Goal: Task Accomplishment & Management: Use online tool/utility

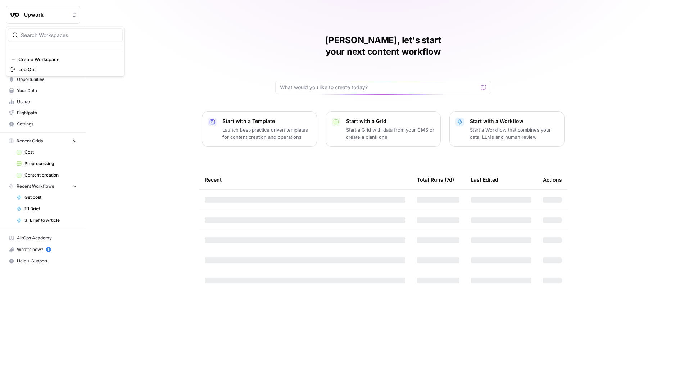
click at [46, 19] on button "Upwork" at bounding box center [43, 15] width 75 height 18
type input "kayak"
click button "Kayak" at bounding box center [65, 54] width 115 height 12
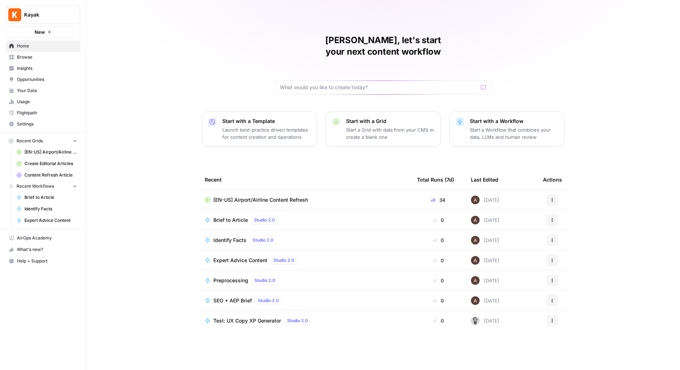
click at [30, 122] on span "Settings" at bounding box center [47, 124] width 60 height 6
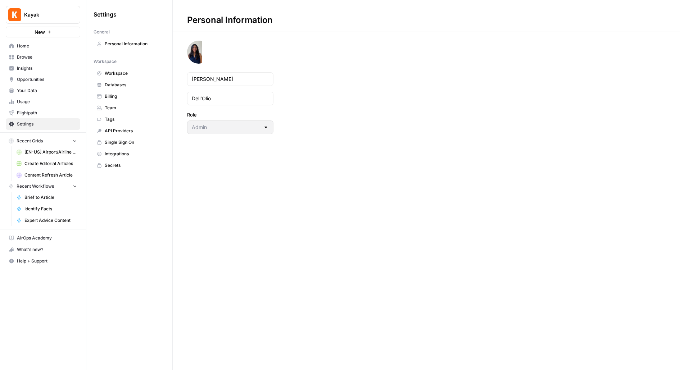
click at [116, 106] on span "Team" at bounding box center [133, 108] width 57 height 6
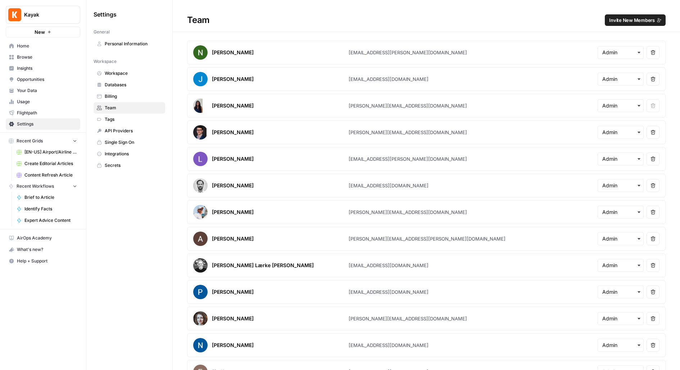
click at [619, 19] on span "Invite New Members" at bounding box center [632, 20] width 46 height 7
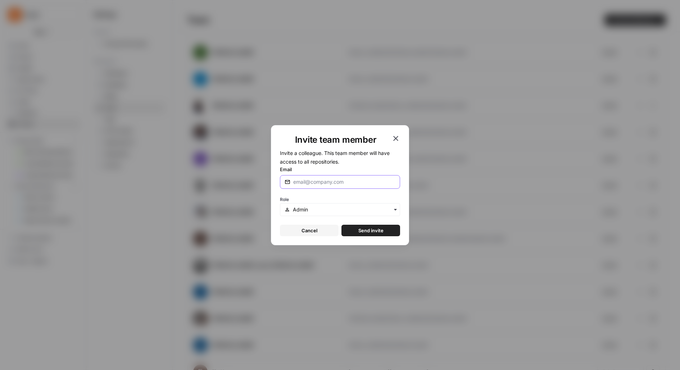
click at [327, 182] on input "Email" at bounding box center [344, 182] width 102 height 7
paste input "aziehen@ext.kayak.com"
type input "aziehen@ext.kayak.com"
click at [379, 231] on span "Send invite" at bounding box center [370, 230] width 25 height 7
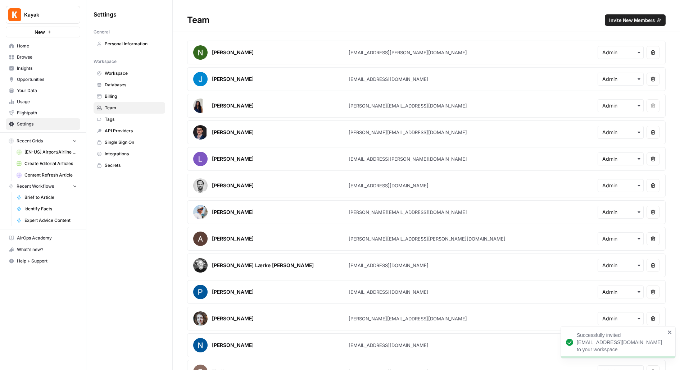
scroll to position [92, 0]
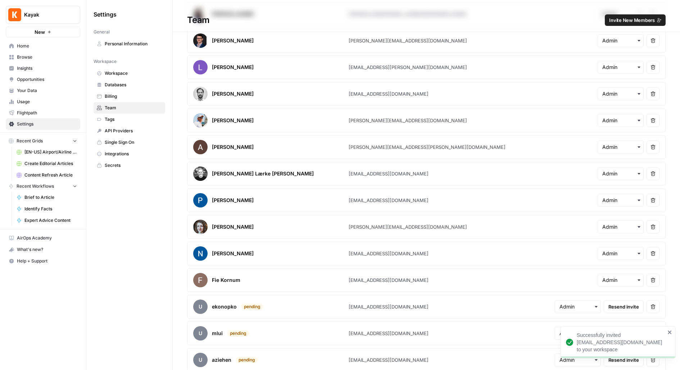
click at [50, 47] on span "Home" at bounding box center [47, 46] width 60 height 6
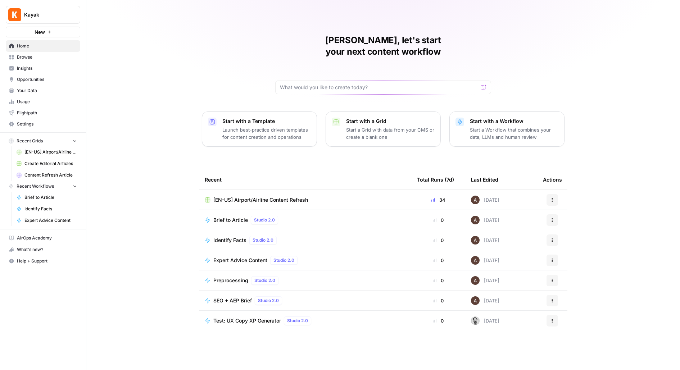
click at [36, 124] on span "Settings" at bounding box center [47, 124] width 60 height 6
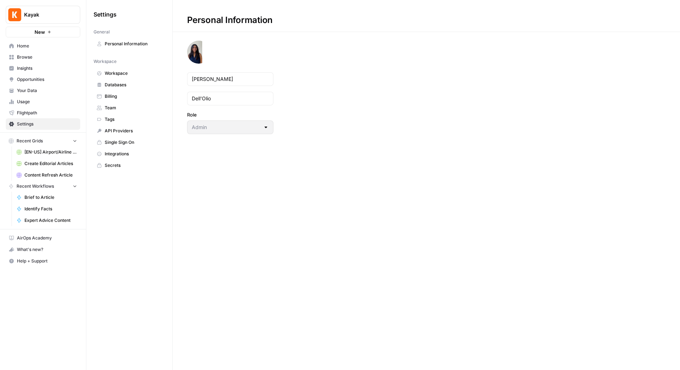
click at [114, 109] on span "Team" at bounding box center [133, 108] width 57 height 6
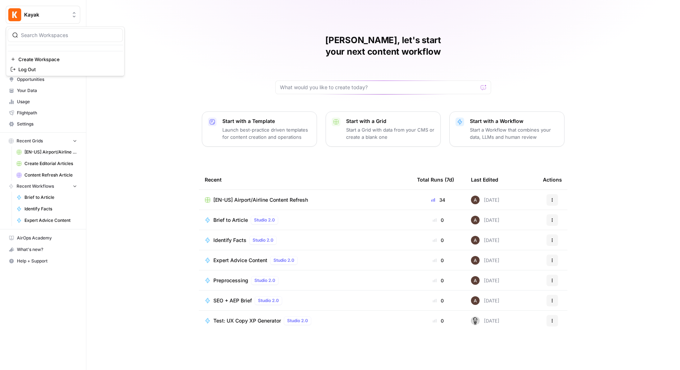
click at [45, 13] on span "Kayak" at bounding box center [46, 14] width 44 height 7
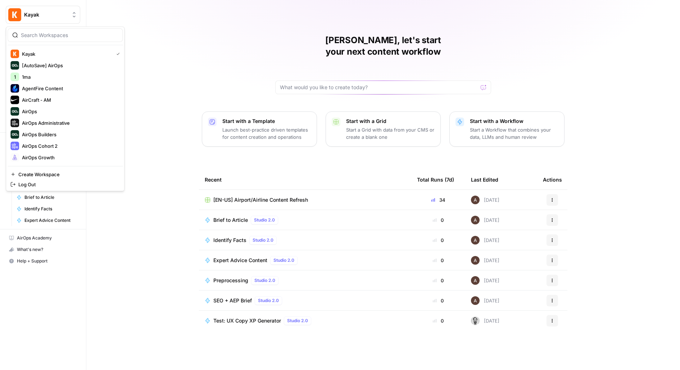
click at [42, 36] on input "search" at bounding box center [69, 35] width 97 height 7
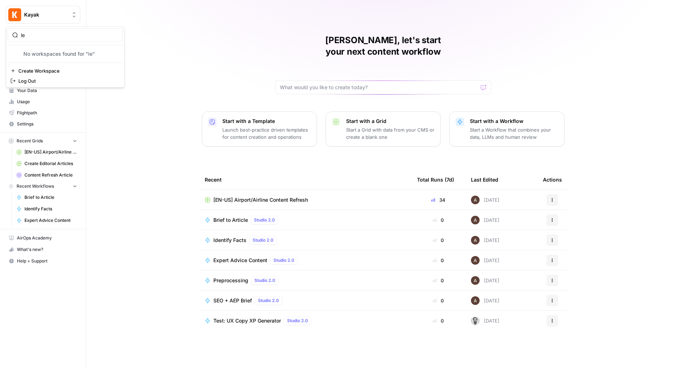
type input "l"
type input "cov"
click button "Covers" at bounding box center [65, 54] width 115 height 12
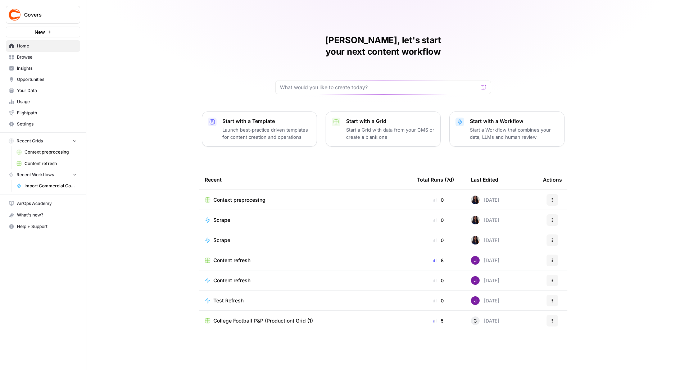
click at [222, 257] on span "Content refresh" at bounding box center [231, 260] width 37 height 7
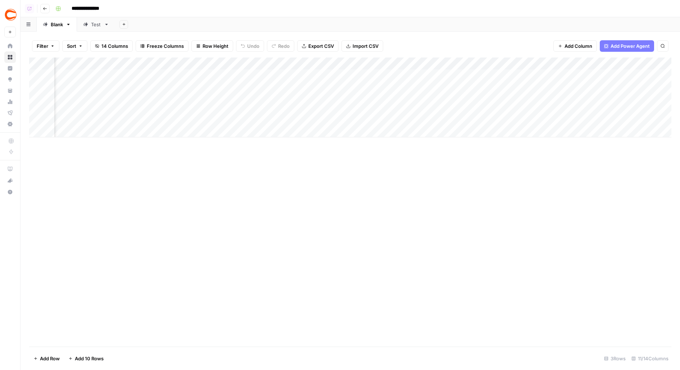
scroll to position [0, 290]
click at [357, 74] on div "Add Column" at bounding box center [350, 98] width 642 height 80
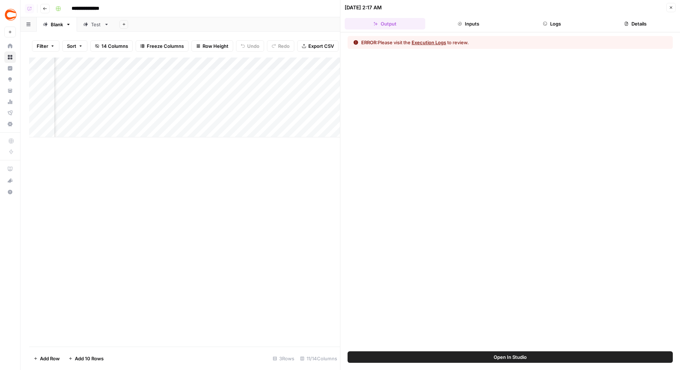
click at [566, 28] on button "Logs" at bounding box center [552, 24] width 81 height 12
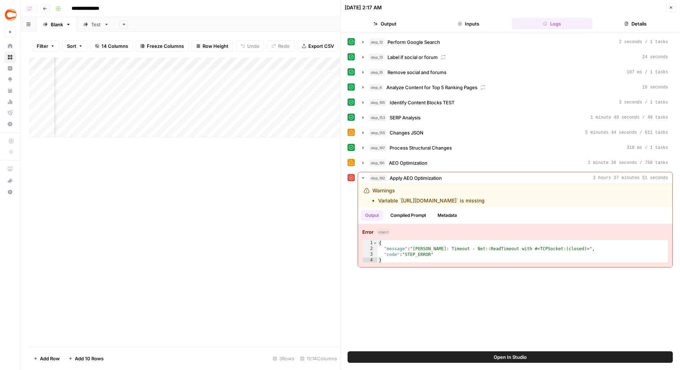
scroll to position [0, 401]
click at [254, 74] on div "Add Column" at bounding box center [184, 98] width 311 height 80
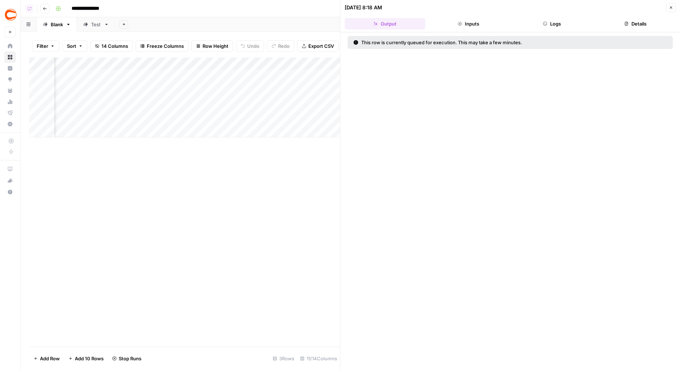
click at [676, 6] on button "Close" at bounding box center [671, 7] width 9 height 9
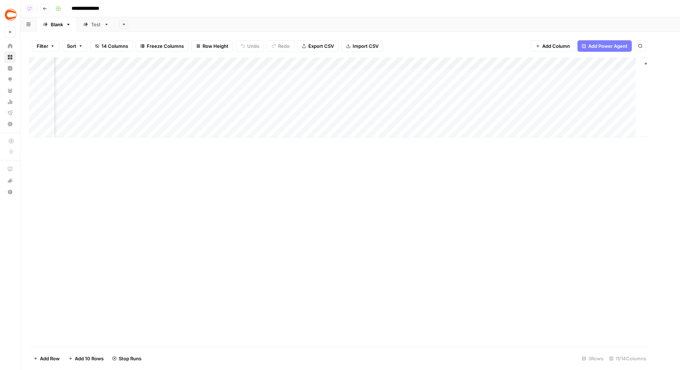
scroll to position [0, 281]
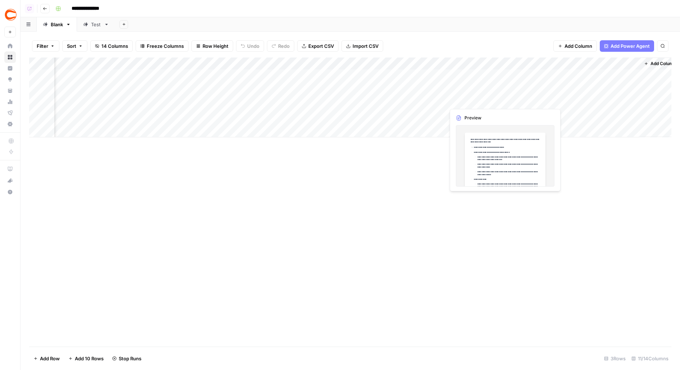
click at [430, 93] on div "Add Column" at bounding box center [350, 98] width 642 height 80
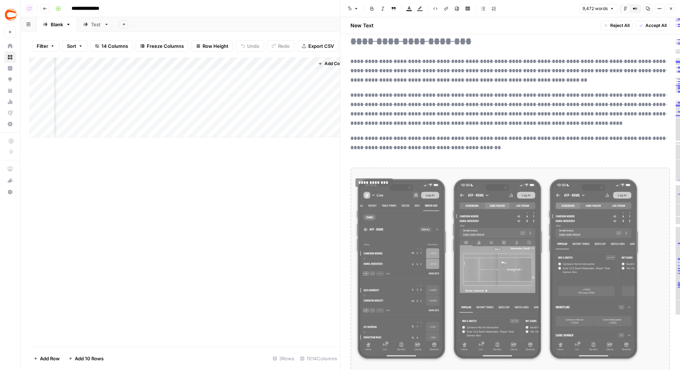
scroll to position [7664, 0]
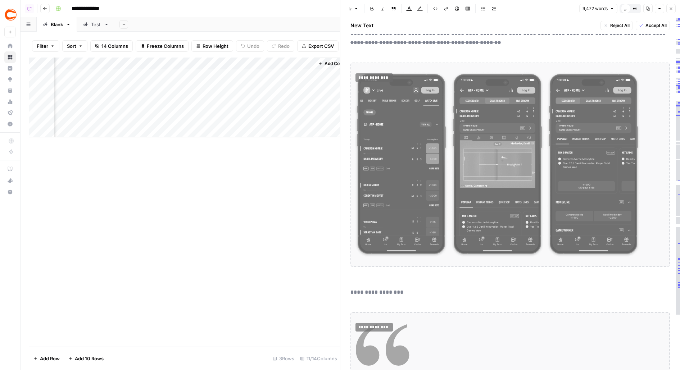
click at [106, 113] on div "Add Column" at bounding box center [184, 98] width 311 height 80
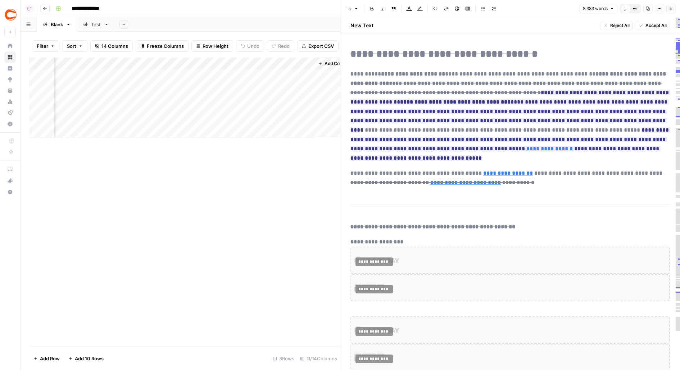
click at [637, 10] on icon "button" at bounding box center [635, 8] width 4 height 4
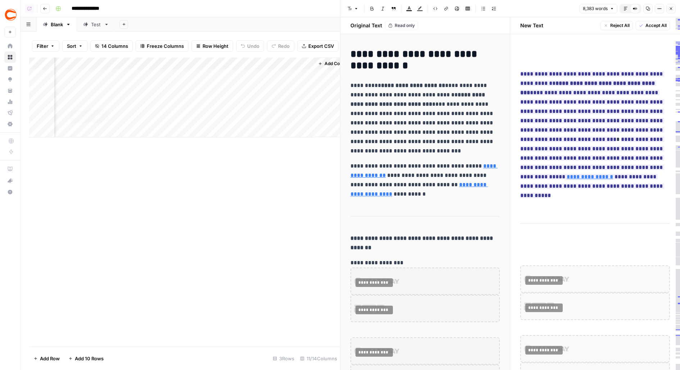
click at [100, 95] on div "Add Column" at bounding box center [184, 98] width 311 height 80
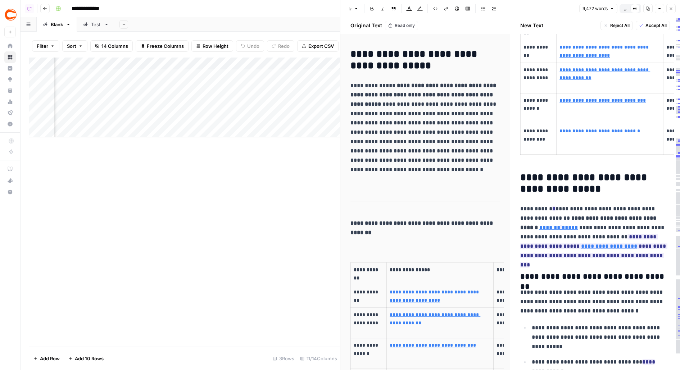
scroll to position [303, 0]
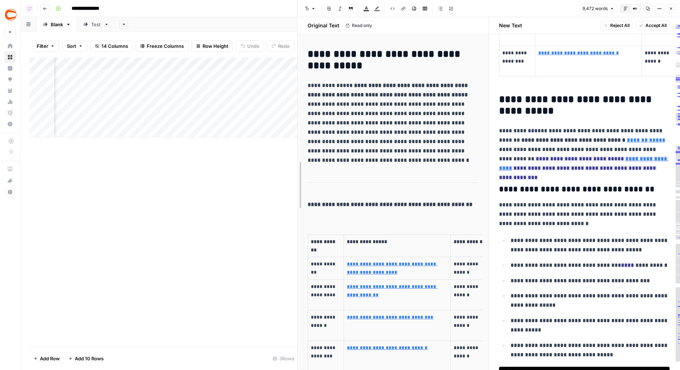
drag, startPoint x: 298, startPoint y: 216, endPoint x: 357, endPoint y: 211, distance: 60.0
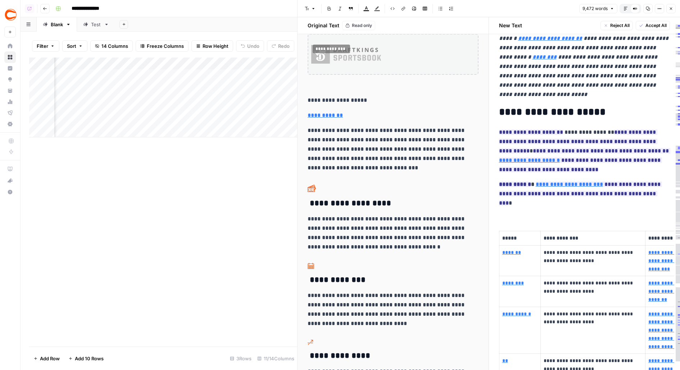
scroll to position [4167, 0]
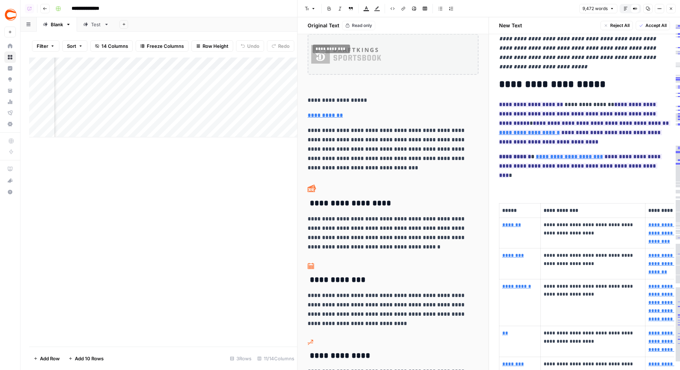
click at [631, 8] on button "Default Editor" at bounding box center [625, 8] width 9 height 9
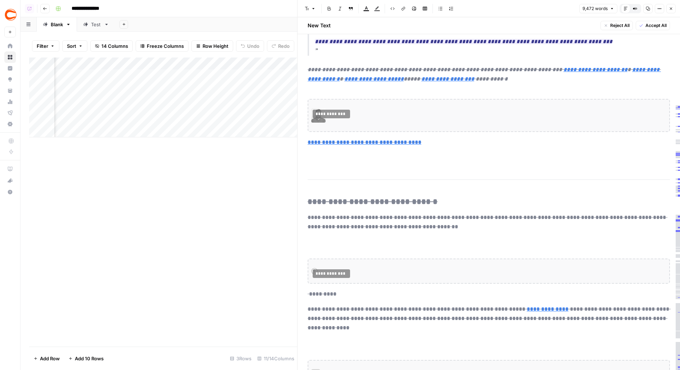
scroll to position [5090, 0]
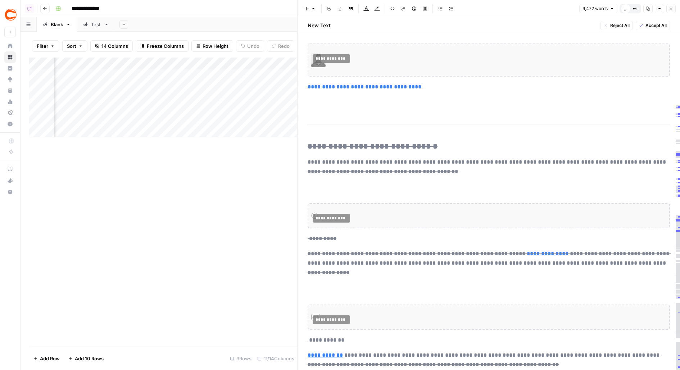
click at [637, 7] on icon "button" at bounding box center [635, 8] width 4 height 4
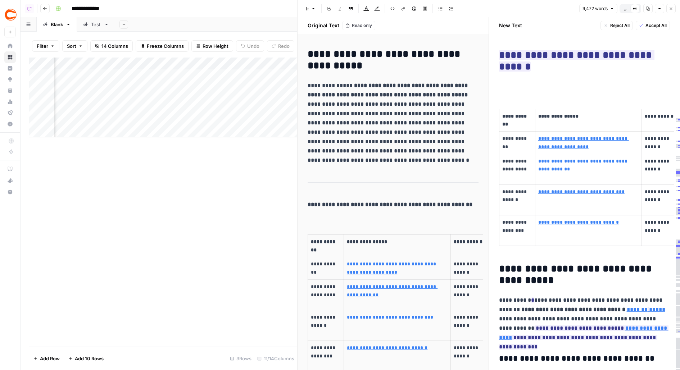
scroll to position [132, 0]
